Goal: Go to known website: Access a specific website the user already knows

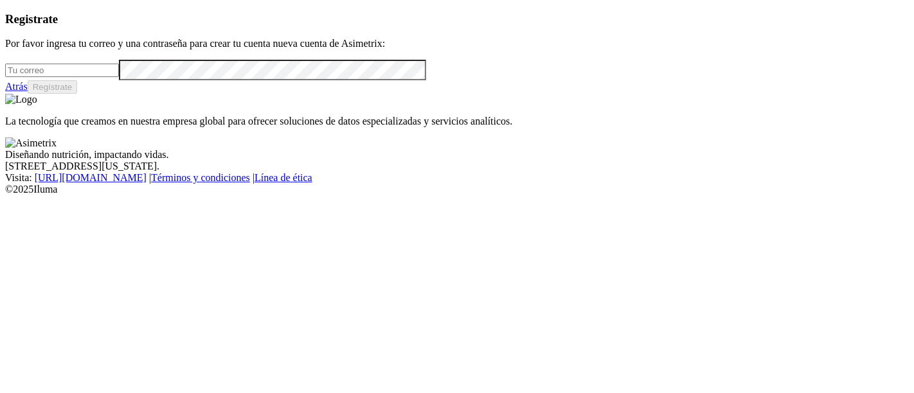
type input "[PERSON_NAME][EMAIL_ADDRESS][PERSON_NAME][DOMAIN_NAME]"
click at [28, 92] on link "Atrás" at bounding box center [16, 86] width 22 height 11
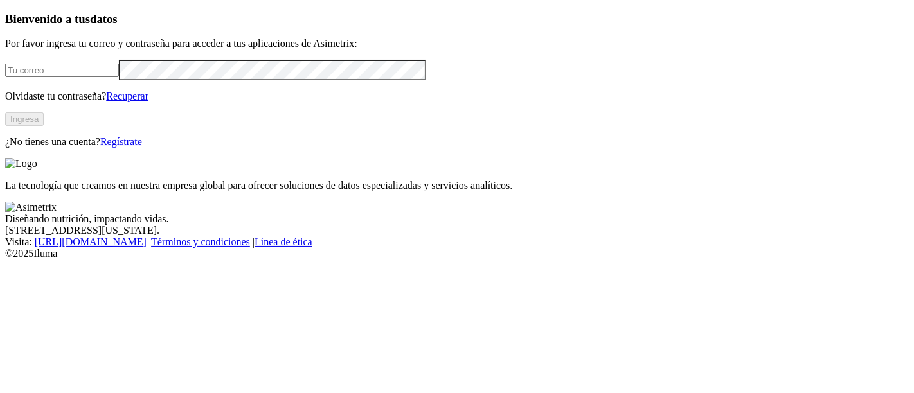
type input "[PERSON_NAME][EMAIL_ADDRESS][PERSON_NAME][DOMAIN_NAME]"
click at [44, 126] on button "Ingresa" at bounding box center [24, 118] width 39 height 13
